Goal: Task Accomplishment & Management: Use online tool/utility

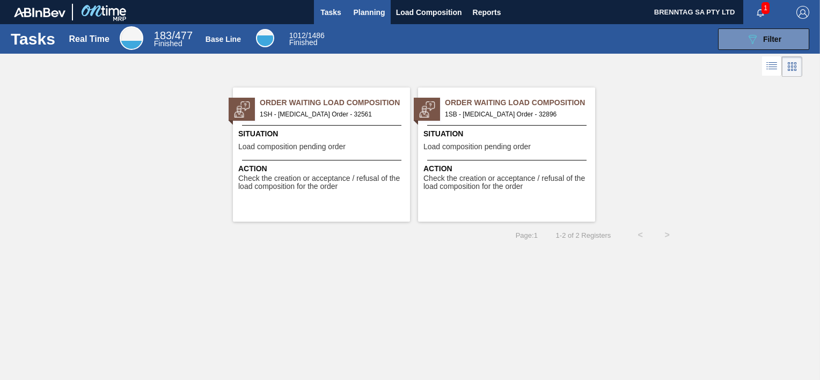
click at [376, 6] on span "Planning" at bounding box center [370, 12] width 32 height 13
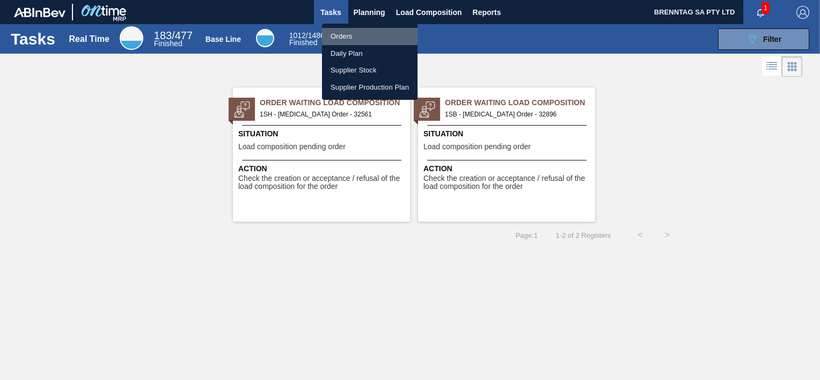
click at [347, 32] on li "Orders" at bounding box center [370, 36] width 96 height 17
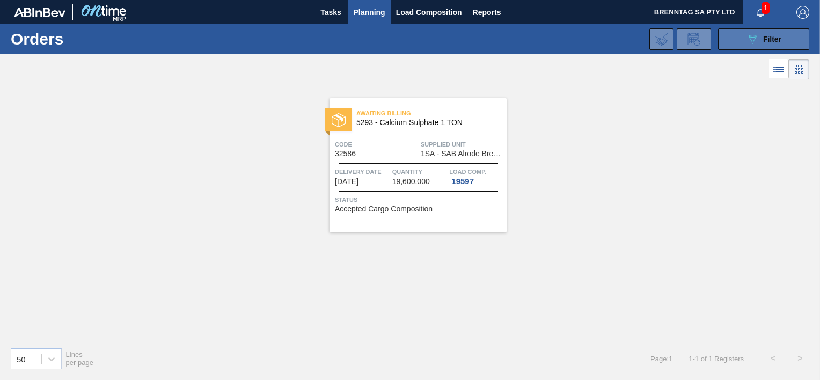
click at [738, 41] on button "089F7B8B-B2A5-4AFE-B5C0-19BA573D28AC Filter" at bounding box center [763, 38] width 91 height 21
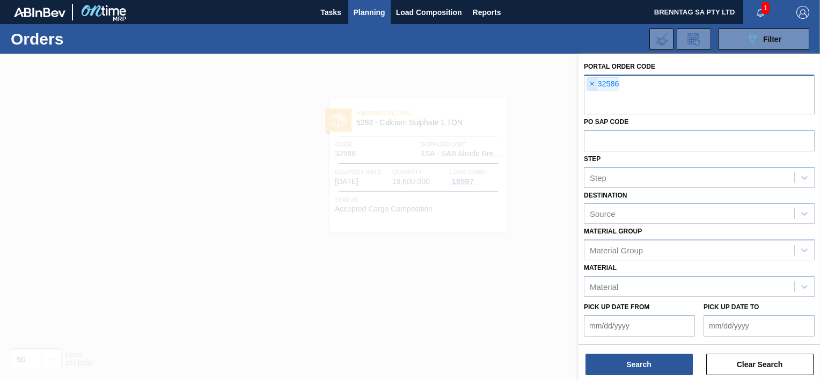
click at [592, 82] on span "×" at bounding box center [592, 84] width 10 height 13
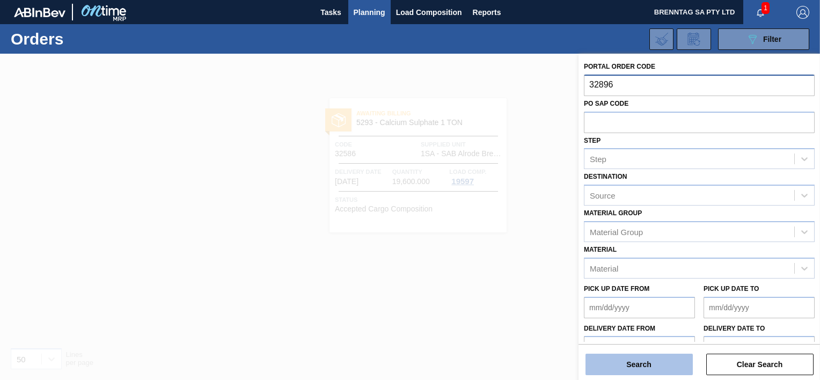
type input "32896"
click at [630, 365] on button "Search" at bounding box center [639, 364] width 107 height 21
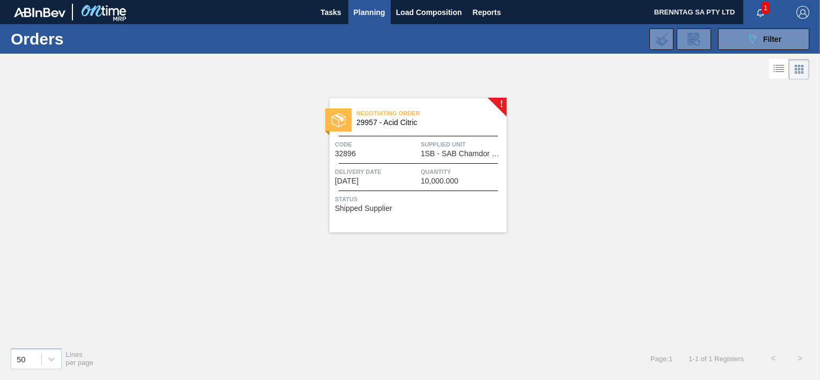
click at [426, 153] on span "1SB - SAB Chamdor Brewery" at bounding box center [462, 154] width 83 height 8
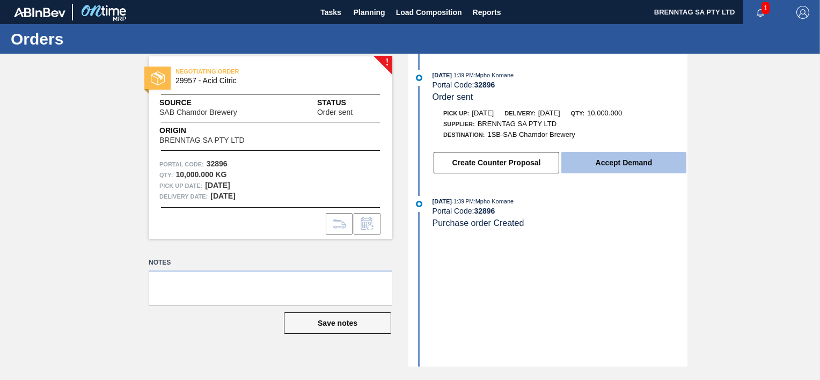
click at [606, 166] on button "Accept Demand" at bounding box center [624, 162] width 125 height 21
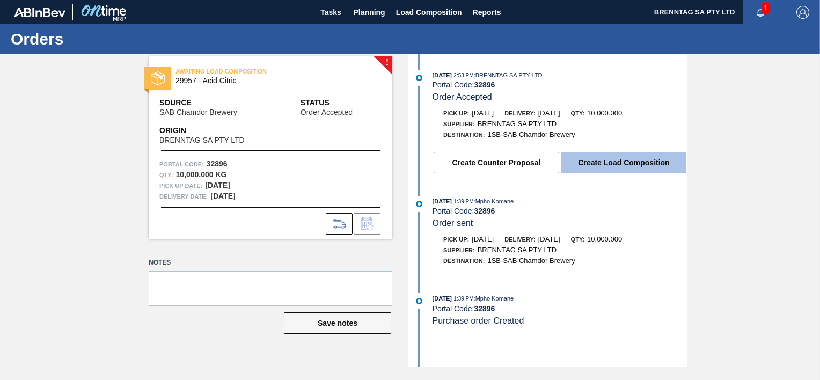
click at [607, 168] on button "Create Load Composition" at bounding box center [624, 162] width 125 height 21
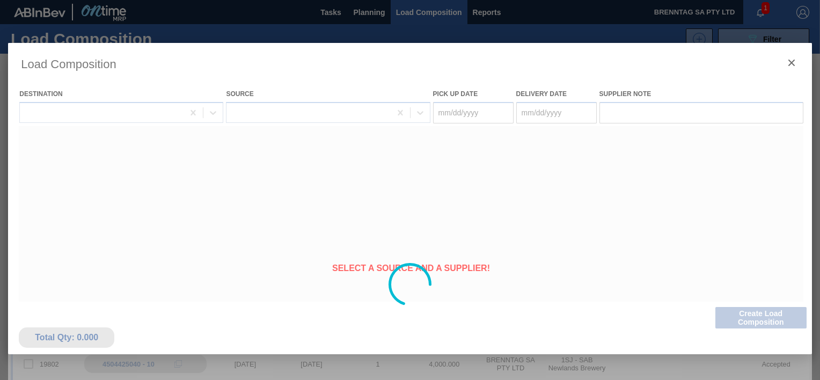
type Date "[DATE]"
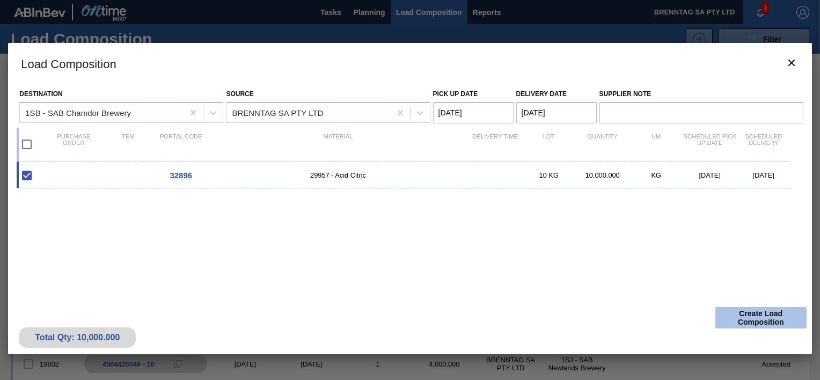
click at [760, 317] on button "Create Load Composition" at bounding box center [761, 317] width 91 height 21
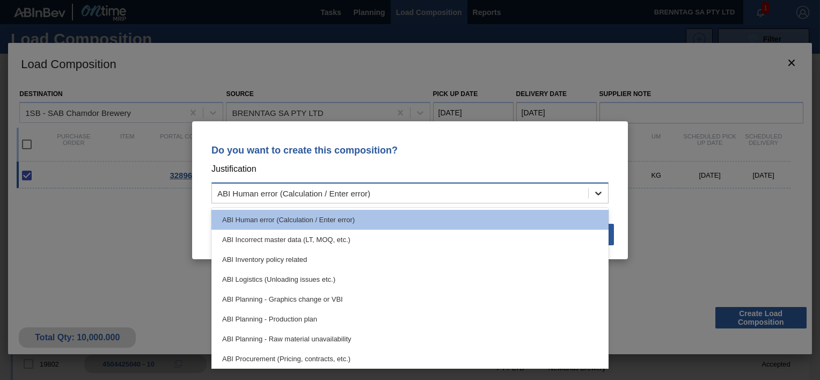
click at [605, 196] on div at bounding box center [598, 193] width 19 height 19
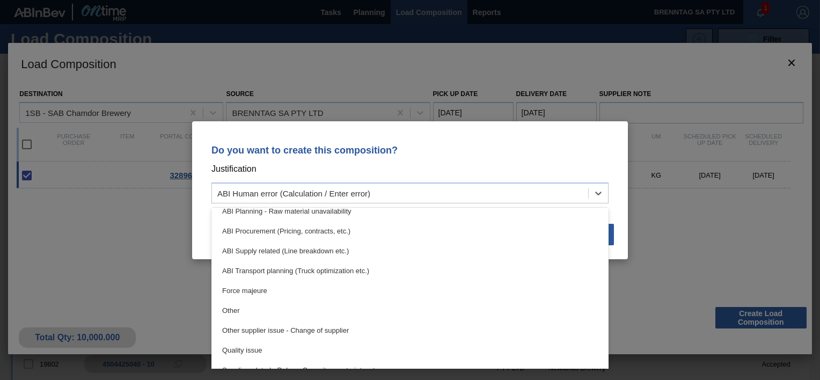
scroll to position [201, 0]
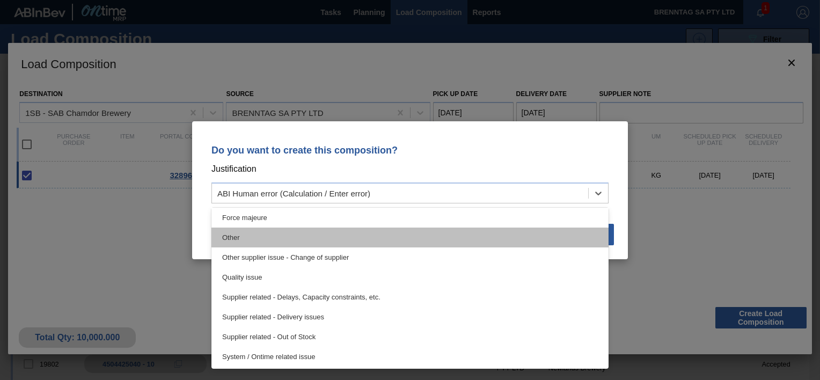
click at [383, 231] on div "Other" at bounding box center [410, 238] width 397 height 20
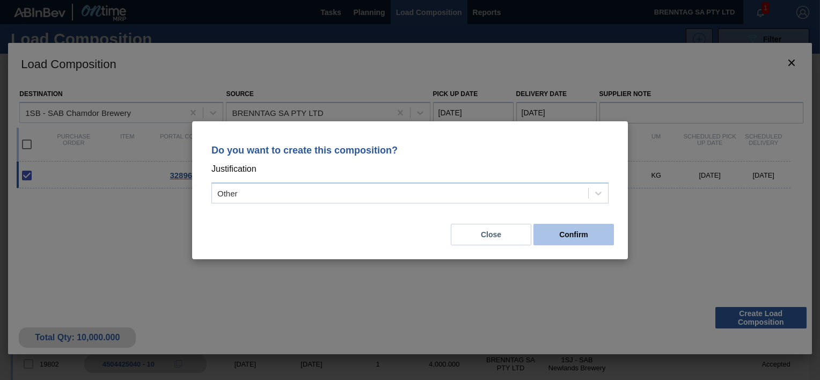
click at [570, 234] on button "Confirm" at bounding box center [574, 234] width 81 height 21
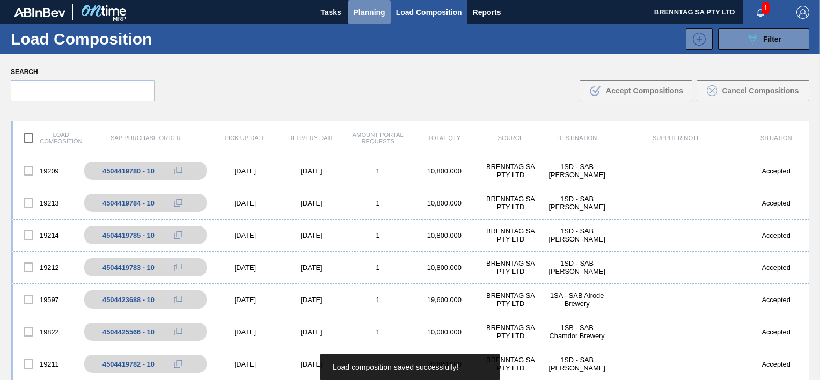
click at [374, 14] on span "Planning" at bounding box center [370, 12] width 32 height 13
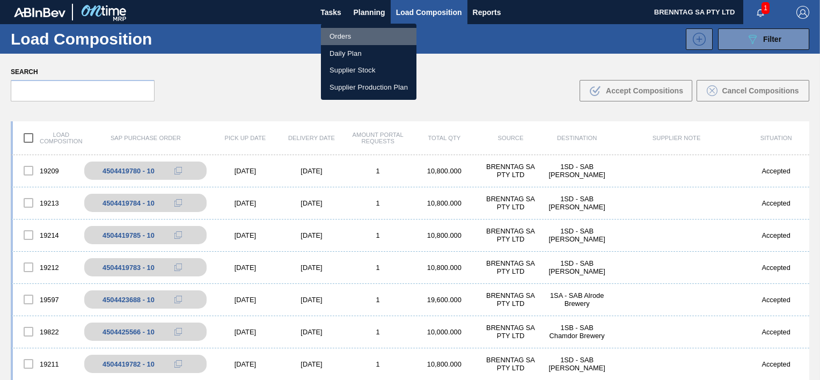
click at [346, 36] on li "Orders" at bounding box center [369, 36] width 96 height 17
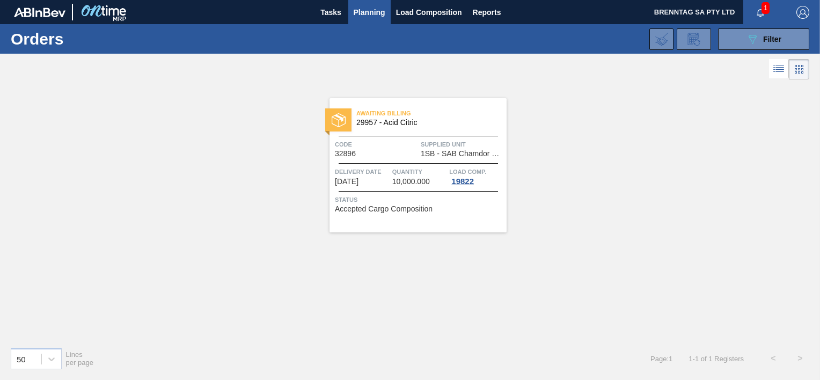
click at [397, 162] on div "Awaiting Billing 29957 - Acid Citric Code 32896 Supplied Unit 1SB - SAB Chamdor…" at bounding box center [418, 165] width 177 height 134
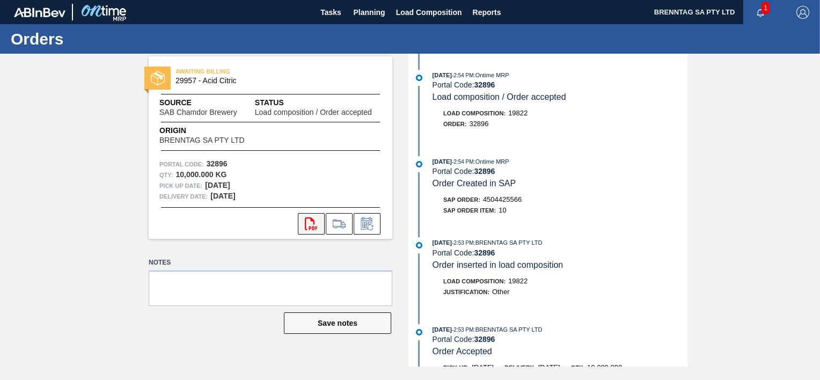
click at [309, 223] on icon "svg{fill:#ff0000}" at bounding box center [311, 223] width 13 height 13
